Goal: Information Seeking & Learning: Learn about a topic

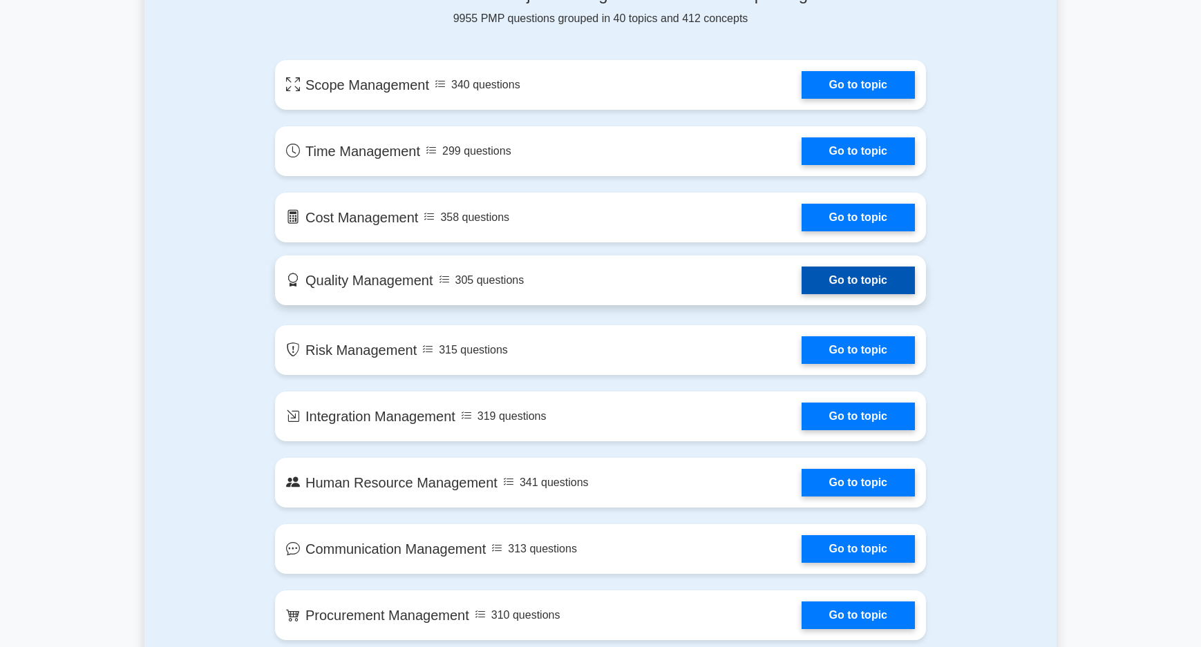
scroll to position [760, 0]
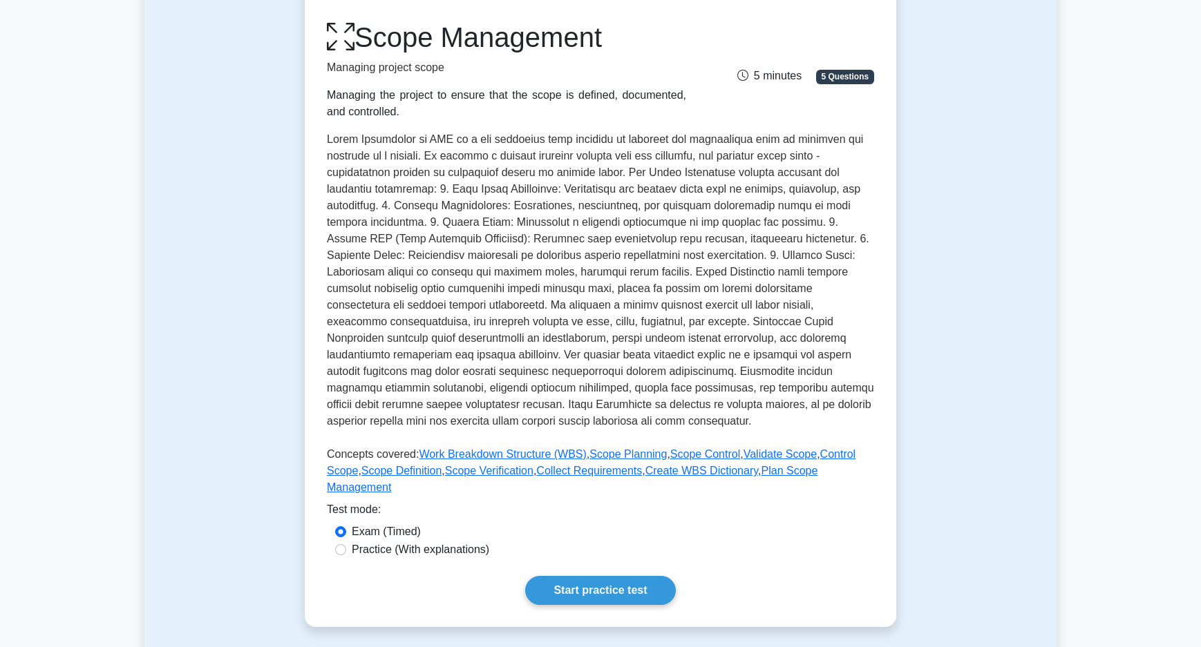
scroll to position [138, 0]
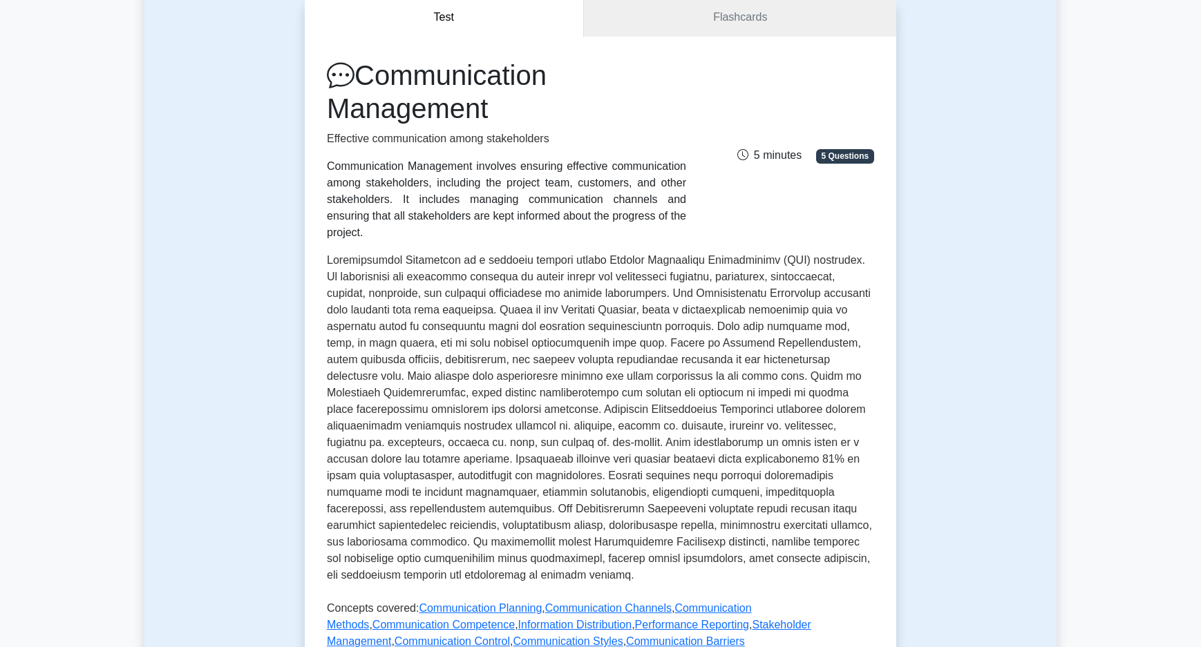
scroll to position [622, 0]
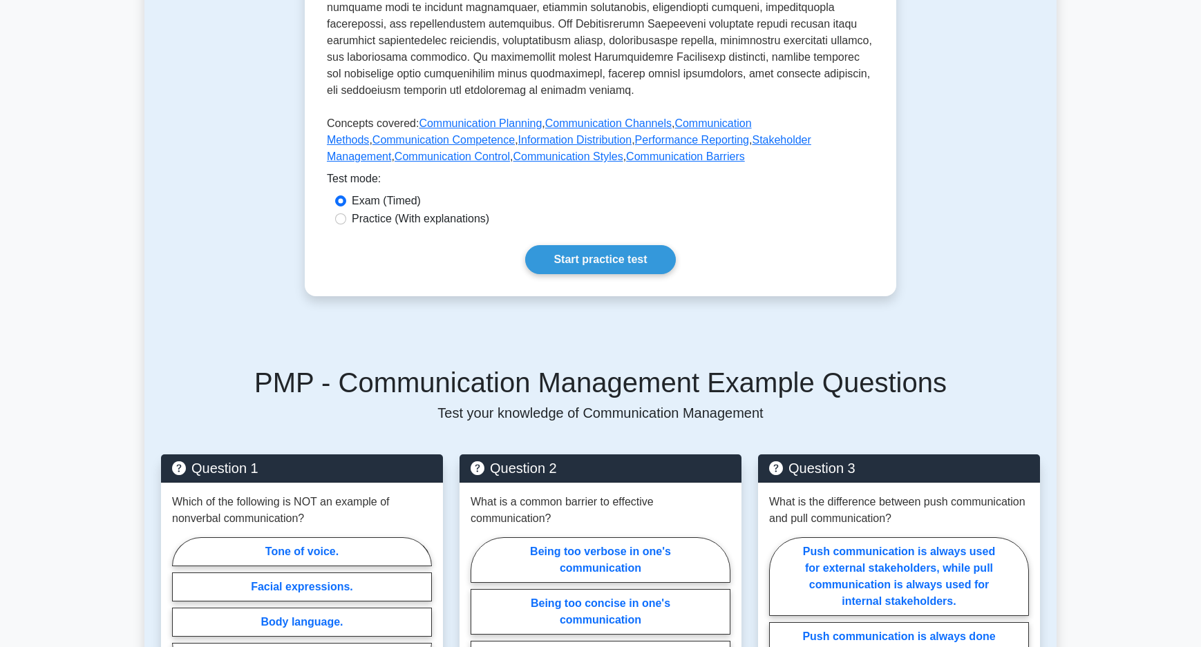
click at [408, 211] on label "Practice (With explanations)" at bounding box center [421, 219] width 138 height 17
click at [338, 214] on input "Practice (With explanations)" at bounding box center [340, 219] width 11 height 11
radio input "true"
click at [649, 245] on link "Start practice test" at bounding box center [600, 259] width 150 height 29
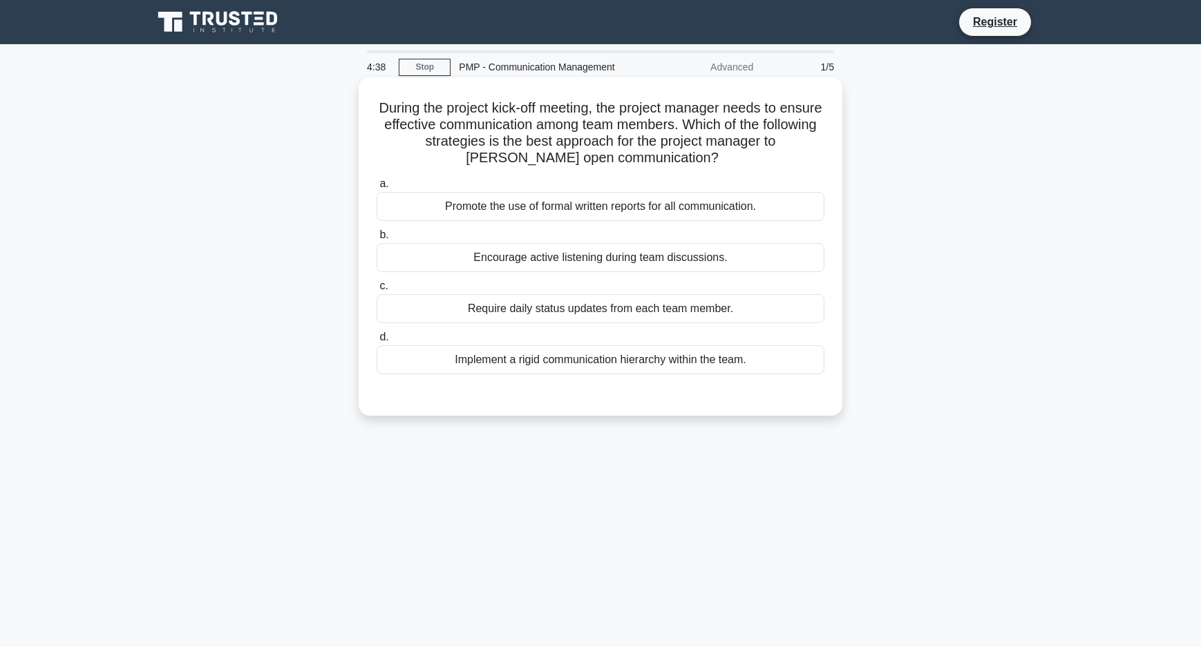
click at [835, 208] on div "During the project kick-off meeting, the project manager needs to ensure effect…" at bounding box center [600, 247] width 473 height 328
